Goal: Task Accomplishment & Management: Complete application form

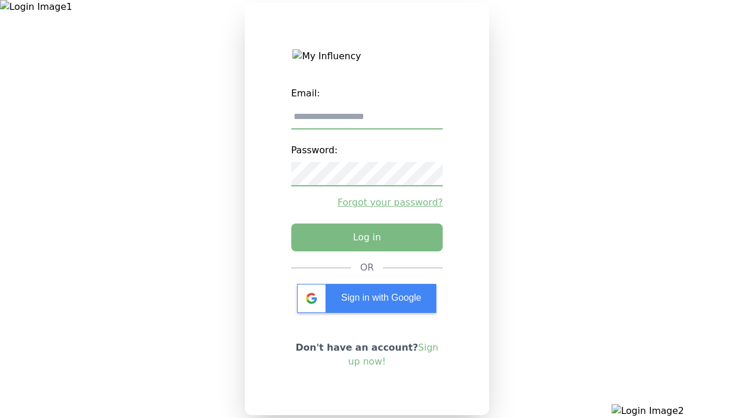
click at [367, 121] on input "email" at bounding box center [367, 117] width 152 height 24
type input "**********"
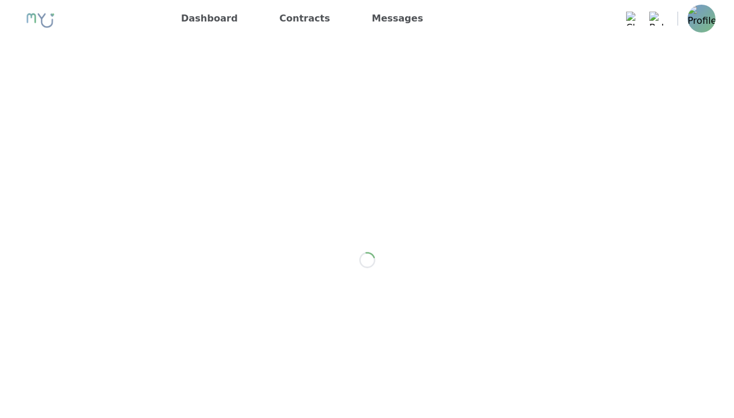
scroll to position [1645, 0]
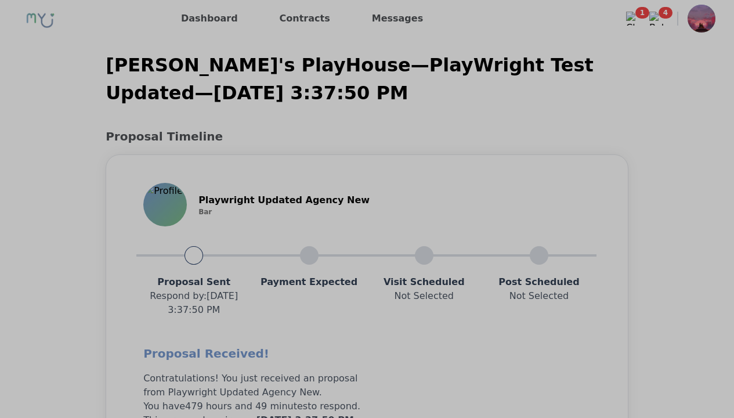
scroll to position [930, 0]
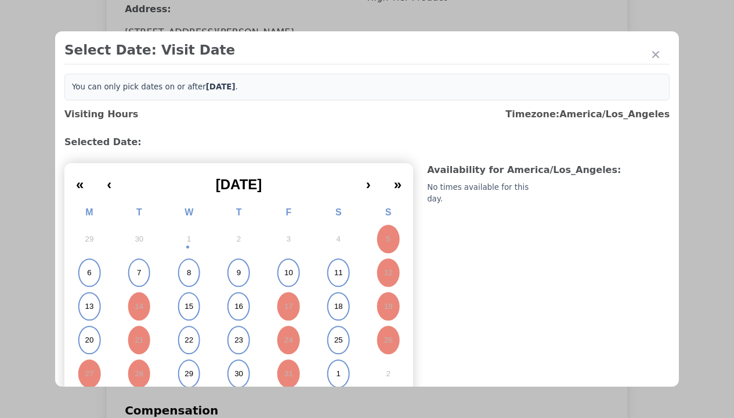
click at [187, 306] on abbr "15" at bounding box center [189, 306] width 9 height 10
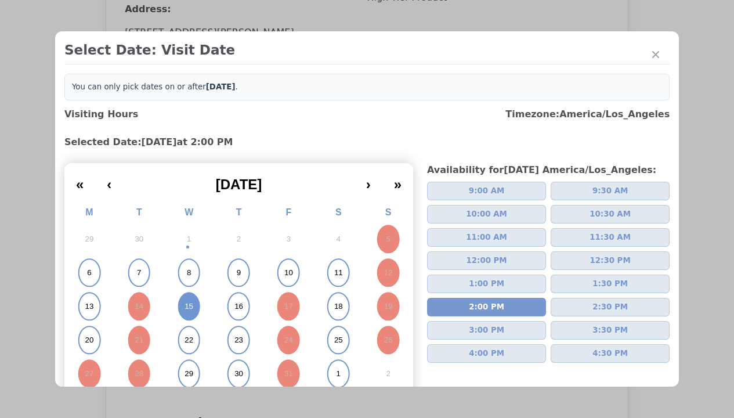
click at [290, 194] on div "Please Select Submission Date" at bounding box center [290, 188] width 119 height 12
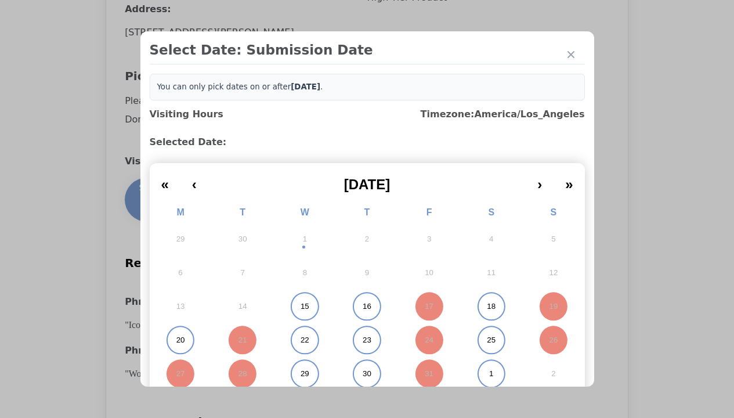
click at [301, 306] on abbr "15" at bounding box center [305, 306] width 9 height 10
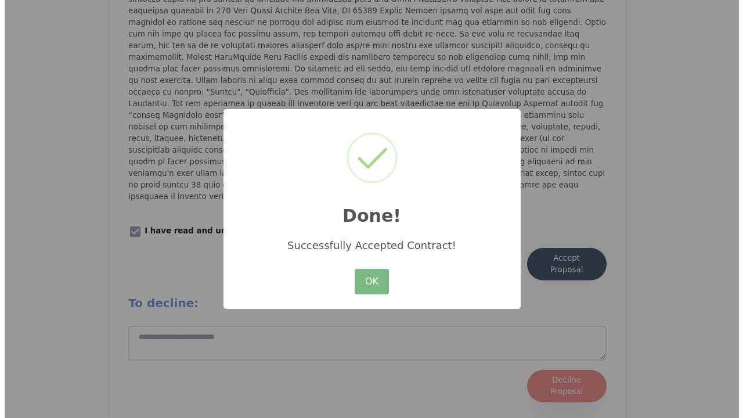
scroll to position [1610, 0]
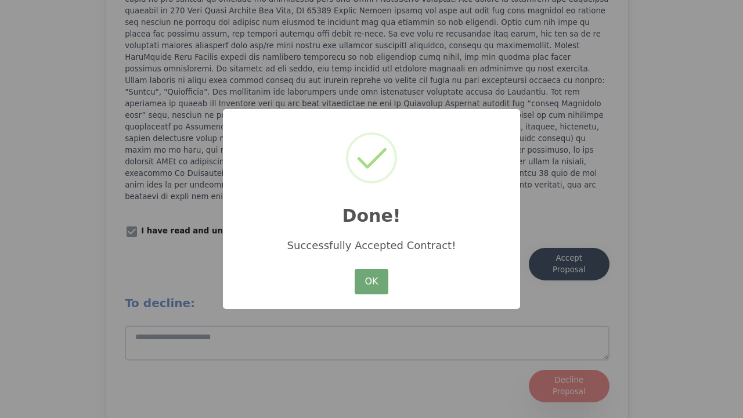
click at [371, 282] on button "OK" at bounding box center [372, 282] width 34 height 26
